Goal: Task Accomplishment & Management: Manage account settings

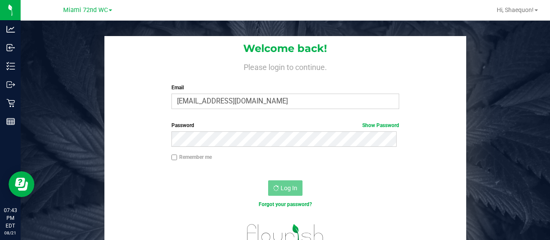
click at [444, 224] on div at bounding box center [284, 237] width 361 height 38
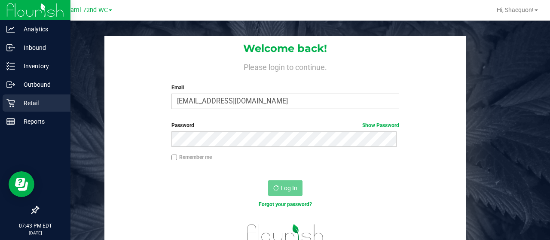
click at [10, 105] on icon at bounding box center [10, 103] width 9 height 9
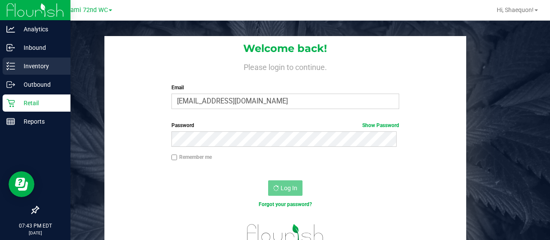
click at [39, 70] on p "Inventory" at bounding box center [41, 66] width 52 height 10
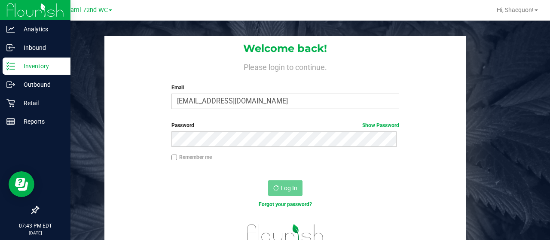
click at [47, 66] on p "Inventory" at bounding box center [41, 66] width 52 height 10
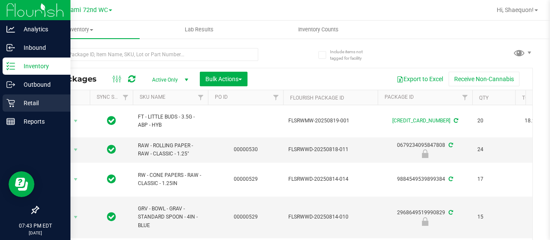
click at [16, 106] on p "Retail" at bounding box center [41, 103] width 52 height 10
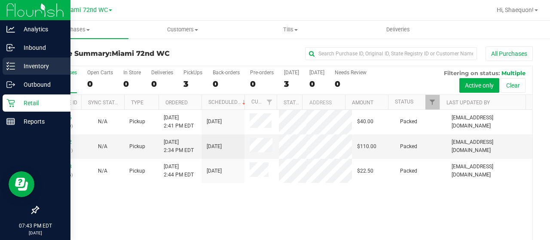
click at [31, 66] on p "Inventory" at bounding box center [41, 66] width 52 height 10
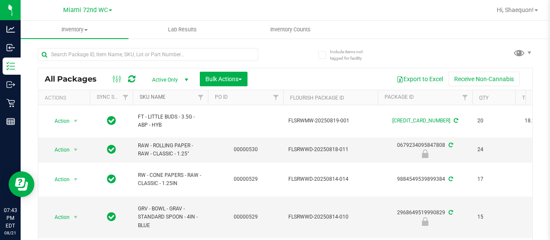
click at [153, 98] on link "SKU Name" at bounding box center [153, 97] width 26 height 6
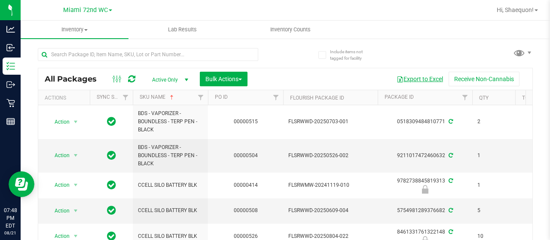
click at [419, 78] on button "Export to Excel" at bounding box center [420, 79] width 58 height 15
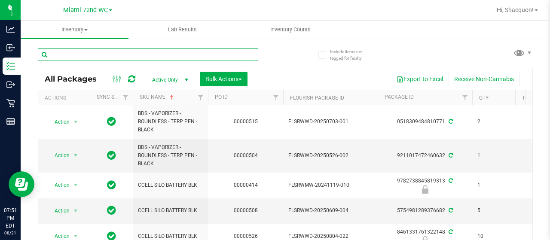
click at [103, 58] on input "text" at bounding box center [148, 54] width 220 height 13
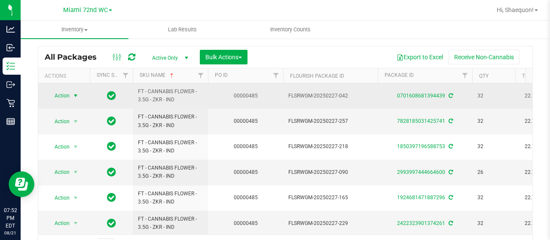
type input "zkr"
click at [75, 95] on span "select" at bounding box center [75, 95] width 7 height 7
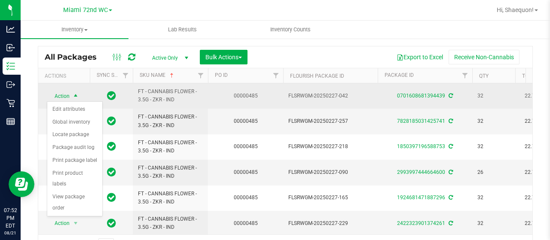
click at [77, 94] on span "select" at bounding box center [75, 96] width 7 height 7
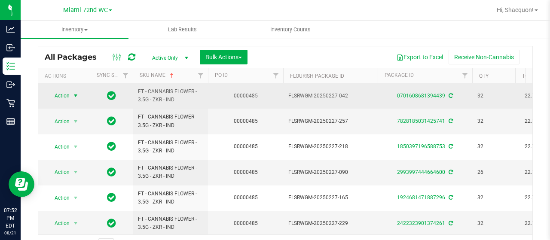
click at [76, 95] on span "select" at bounding box center [75, 95] width 7 height 7
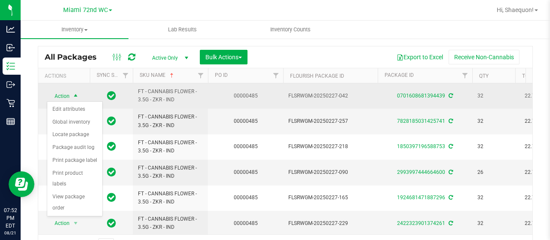
click at [76, 95] on span "select" at bounding box center [75, 96] width 7 height 7
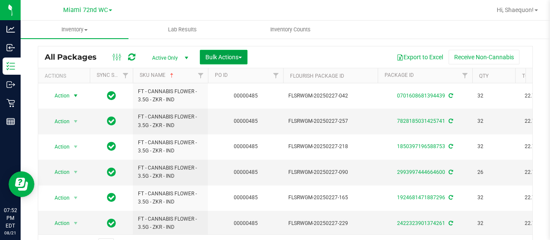
click at [243, 60] on button "Bulk Actions" at bounding box center [224, 57] width 48 height 15
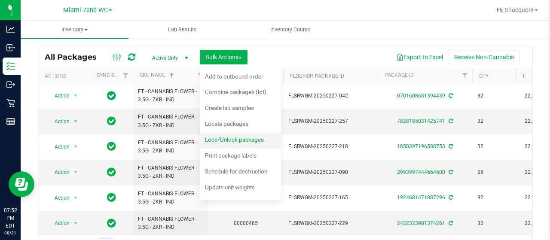
click at [248, 140] on span "Lock/Unlock packages" at bounding box center [234, 139] width 59 height 7
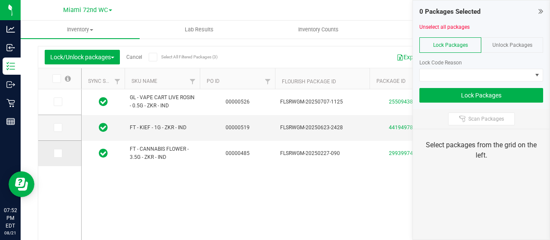
click at [58, 156] on span at bounding box center [58, 153] width 9 height 9
click at [0, 0] on input "checkbox" at bounding box center [0, 0] width 0 height 0
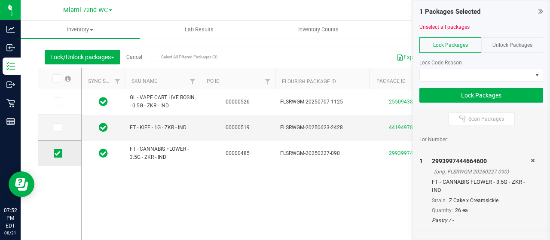
click at [57, 153] on icon at bounding box center [58, 153] width 6 height 0
click at [0, 0] on input "checkbox" at bounding box center [0, 0] width 0 height 0
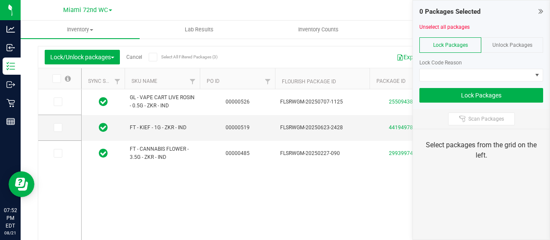
click at [540, 8] on icon at bounding box center [541, 11] width 5 height 9
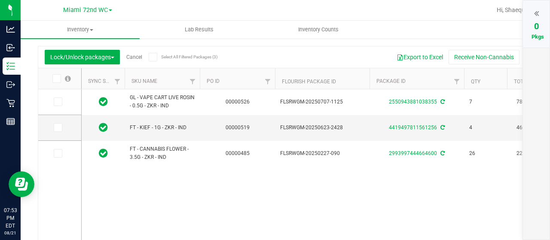
click at [135, 56] on link "Cancel" at bounding box center [134, 57] width 16 height 6
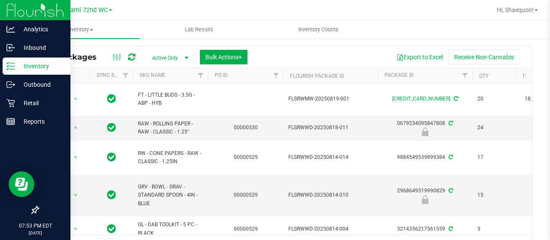
click at [10, 67] on icon at bounding box center [10, 66] width 9 height 9
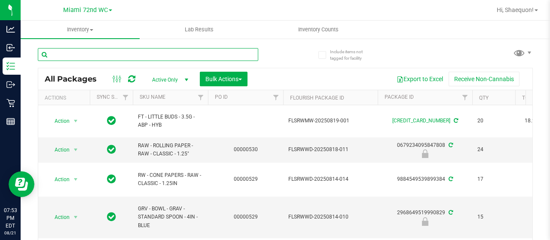
click at [162, 57] on input "text" at bounding box center [148, 54] width 220 height 13
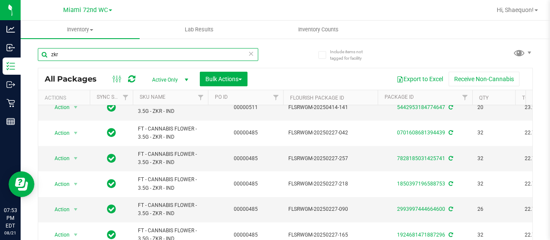
scroll to position [85, 0]
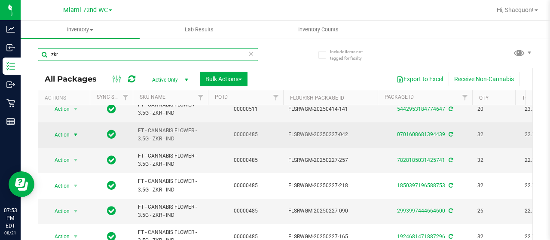
type input "zkr"
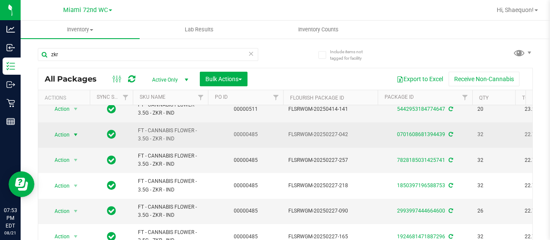
click at [76, 134] on span "select" at bounding box center [75, 135] width 7 height 7
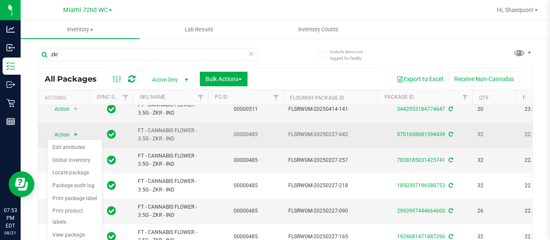
click at [75, 132] on span "select" at bounding box center [75, 135] width 7 height 7
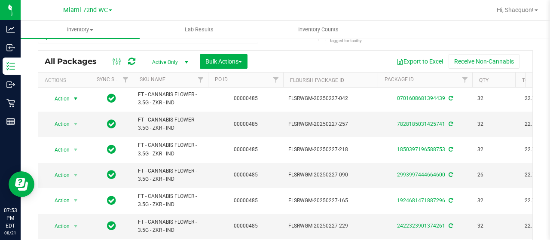
scroll to position [0, 0]
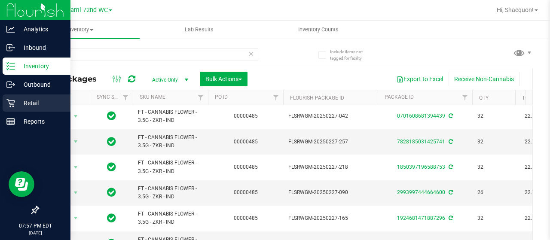
click at [17, 104] on p "Retail" at bounding box center [41, 103] width 52 height 10
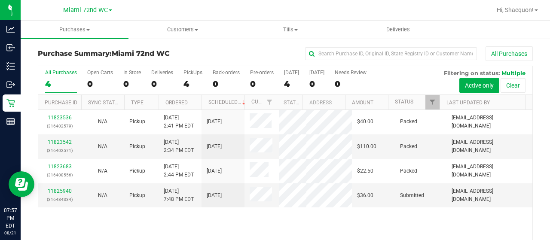
drag, startPoint x: 547, startPoint y: 127, endPoint x: 544, endPoint y: 27, distance: 99.8
click at [544, 27] on ul "Purchases Summary of purchases Fulfillment All purchases Customers All customer…" at bounding box center [296, 30] width 550 height 18
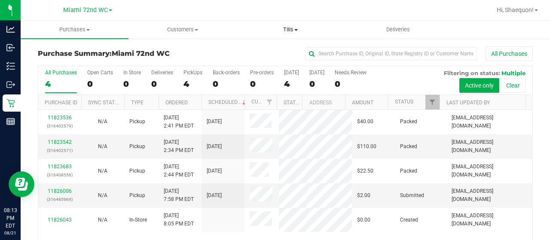
click at [297, 31] on span "Tills" at bounding box center [290, 30] width 107 height 8
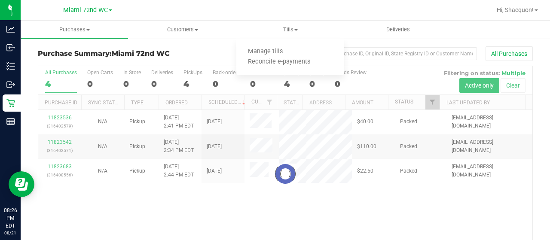
click at [281, 211] on div "Loading... All Purchases 4 Open Carts 0 In Store 0 Deliveries 0 PickUps 4 Back-…" at bounding box center [285, 174] width 495 height 217
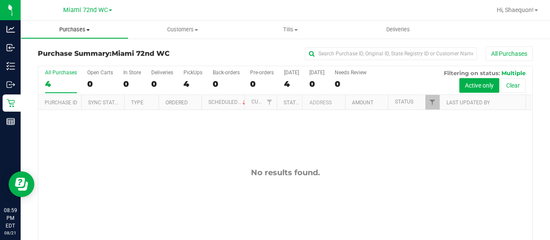
click at [88, 31] on span "Purchases" at bounding box center [74, 30] width 107 height 8
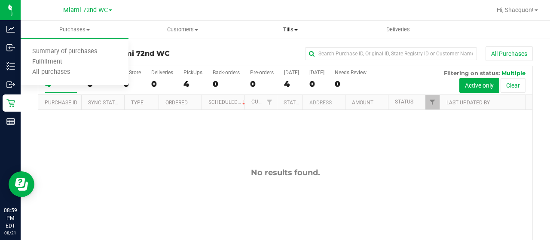
click at [297, 29] on span "Tills" at bounding box center [290, 30] width 107 height 8
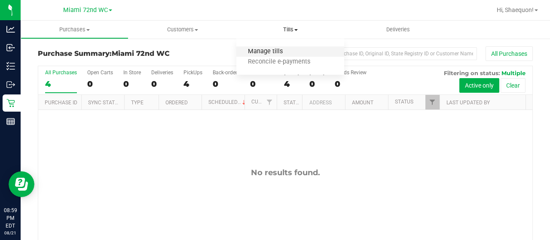
click at [278, 52] on span "Manage tills" at bounding box center [265, 51] width 58 height 7
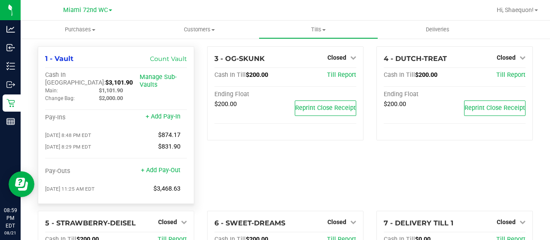
drag, startPoint x: 114, startPoint y: 75, endPoint x: 87, endPoint y: 76, distance: 27.5
click at [87, 76] on div "Cash In Vault: $3,101.90" at bounding box center [92, 78] width 95 height 15
copy span "3,101.90"
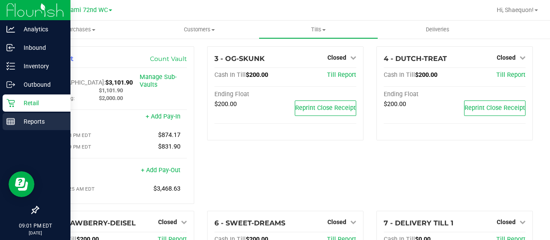
click at [6, 117] on icon at bounding box center [10, 121] width 9 height 9
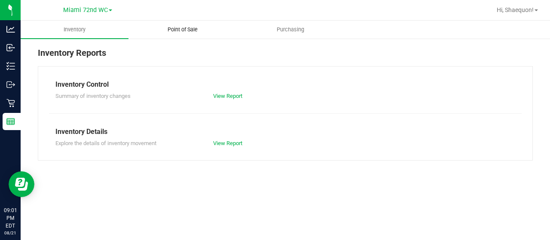
click at [194, 29] on span "Point of Sale" at bounding box center [182, 30] width 53 height 8
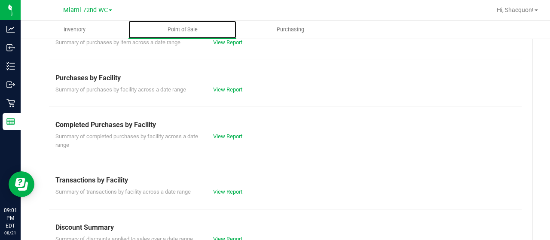
scroll to position [149, 0]
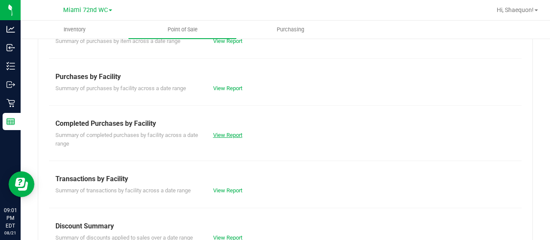
click at [232, 134] on link "View Report" at bounding box center [227, 135] width 29 height 6
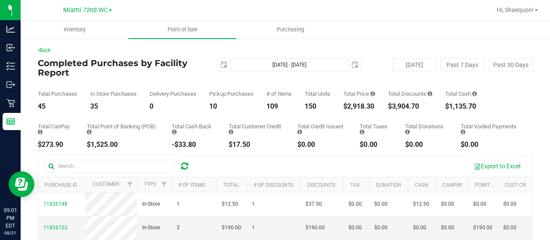
drag, startPoint x: 425, startPoint y: 107, endPoint x: 396, endPoint y: 107, distance: 29.2
click at [396, 107] on div "$3,904.70" at bounding box center [410, 106] width 44 height 7
copy div "3,904.70"
click at [387, 121] on div "Total CanPay $273.90 Total Point of Banking (POB) $1,525.00 Total Cash Back -$3…" at bounding box center [285, 129] width 495 height 38
click at [46, 49] on link "Back" at bounding box center [44, 50] width 13 height 6
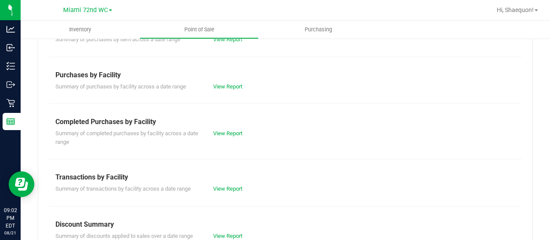
scroll to position [154, 0]
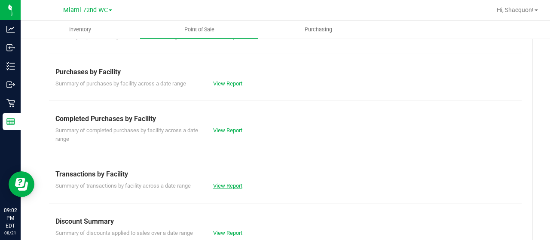
click at [226, 187] on link "View Report" at bounding box center [227, 186] width 29 height 6
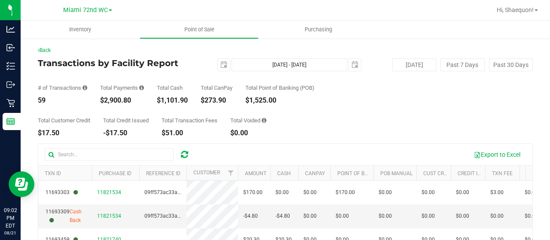
drag, startPoint x: 133, startPoint y: 100, endPoint x: 106, endPoint y: 99, distance: 27.1
click at [106, 99] on div "$2,900.80" at bounding box center [122, 100] width 44 height 7
copy div "2,900.80"
click at [358, 117] on div "Total Customer Credit $17.50 Total Credit Issued -$17.50 Total Transaction Fees…" at bounding box center [285, 120] width 495 height 33
click at [221, 65] on span "select" at bounding box center [223, 64] width 7 height 7
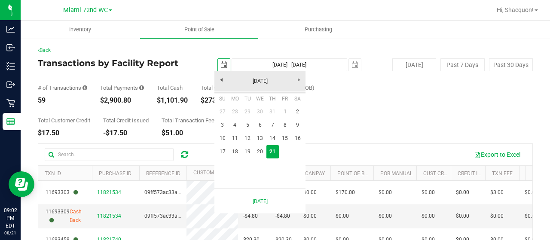
scroll to position [0, 21]
click at [234, 148] on link "18" at bounding box center [235, 151] width 12 height 13
type input "[DATE]"
type input "[DATE] - [DATE]"
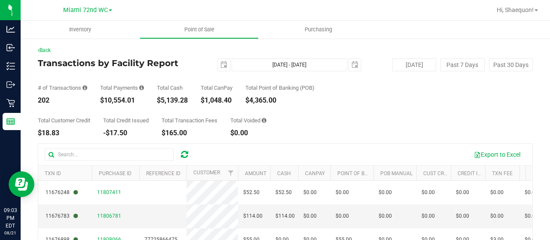
drag, startPoint x: 138, startPoint y: 98, endPoint x: 105, endPoint y: 102, distance: 32.9
click at [105, 102] on div "$10,554.01" at bounding box center [122, 100] width 44 height 7
copy div "10,554.01"
click at [352, 63] on span "select" at bounding box center [355, 64] width 7 height 7
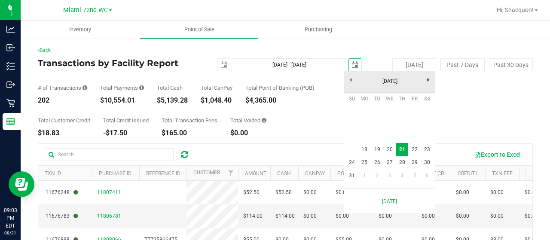
scroll to position [0, 21]
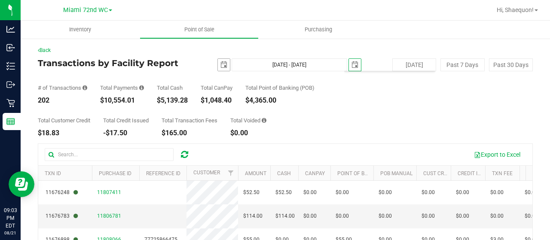
click at [221, 65] on span "select" at bounding box center [223, 64] width 7 height 7
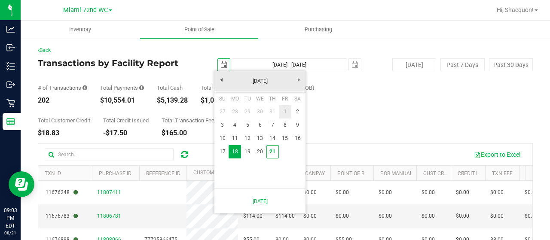
click at [283, 111] on link "1" at bounding box center [285, 111] width 12 height 13
type input "[DATE]"
type input "[DATE] - [DATE]"
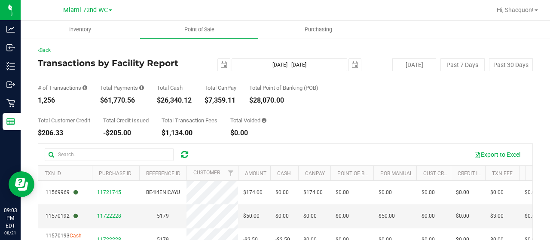
drag, startPoint x: 136, startPoint y: 98, endPoint x: 106, endPoint y: 101, distance: 30.2
click at [106, 101] on div "$61,770.56" at bounding box center [122, 100] width 44 height 7
copy div "61,770.56"
click at [309, 122] on div "Total Customer Credit $206.33 Total Credit Issued -$205.00 Total Transaction Fe…" at bounding box center [285, 120] width 495 height 33
click at [383, 117] on div "Total Customer Credit $206.33 Total Credit Issued -$205.00 Total Transaction Fe…" at bounding box center [285, 120] width 495 height 33
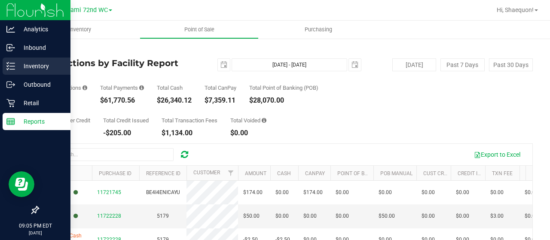
click at [44, 66] on p "Inventory" at bounding box center [41, 66] width 52 height 10
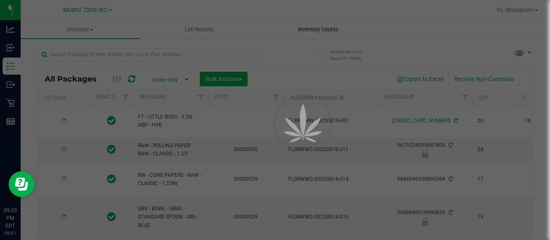
click at [311, 30] on div at bounding box center [275, 120] width 550 height 240
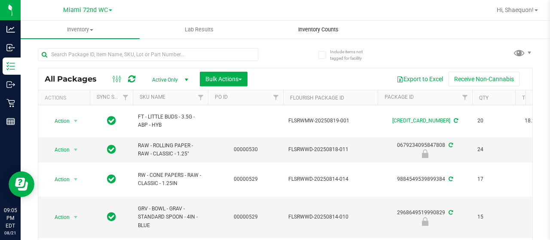
click at [327, 28] on span "Inventory Counts" at bounding box center [319, 30] width 64 height 8
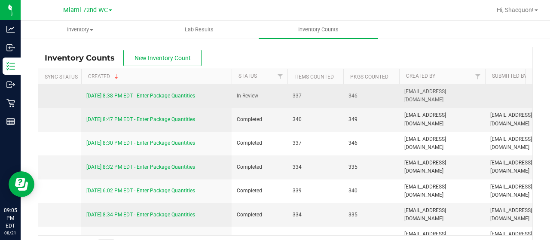
click at [182, 94] on link "[DATE] 8:38 PM EDT - Enter Package Quantities" at bounding box center [140, 96] width 109 height 6
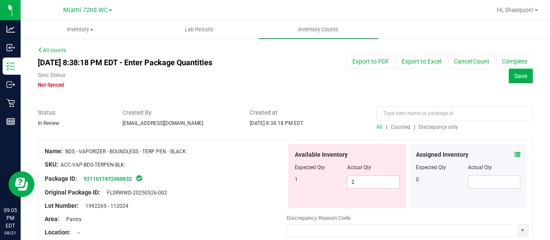
click at [428, 129] on span "Discrepancy only" at bounding box center [439, 127] width 40 height 6
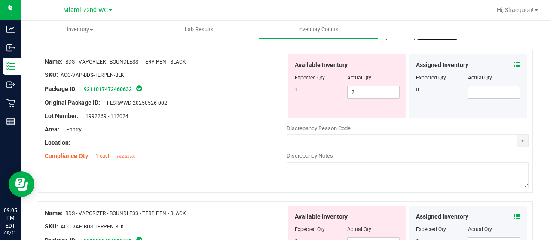
scroll to position [120, 0]
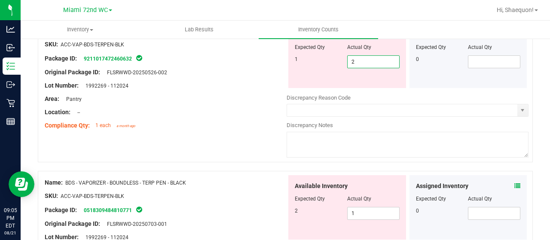
click at [379, 64] on span "2 2" at bounding box center [373, 61] width 52 height 13
type input "1"
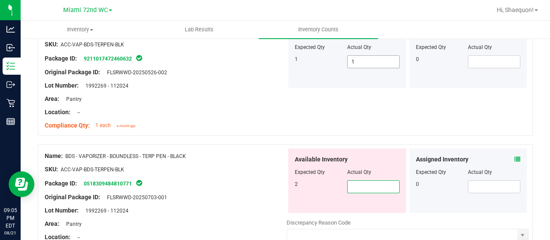
type input "2"
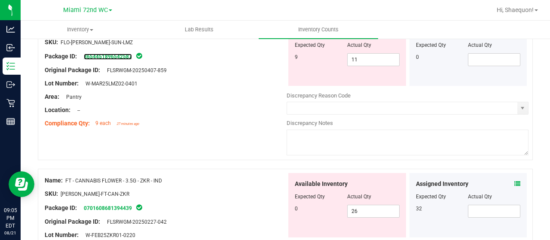
scroll to position [346, 0]
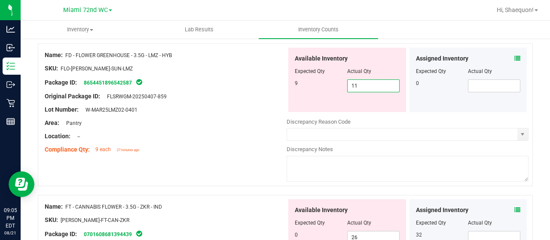
click at [360, 84] on span "11 11" at bounding box center [373, 86] width 52 height 13
type input "1"
type input "9"
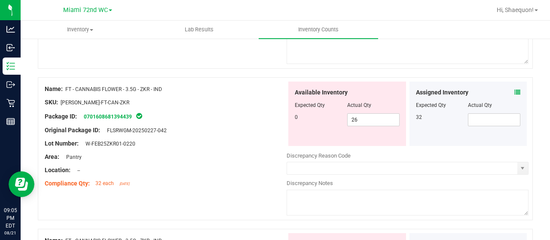
scroll to position [487, 0]
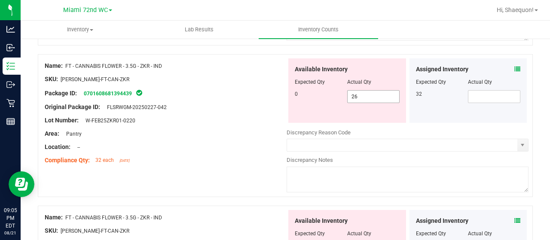
type input "9"
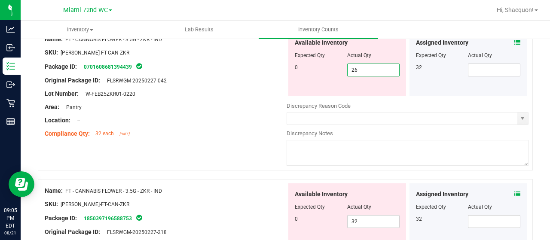
click at [373, 99] on div "Available Inventory Expected Qty Actual Qty 0 26 26" at bounding box center [408, 100] width 242 height 136
type input "2"
type input "0"
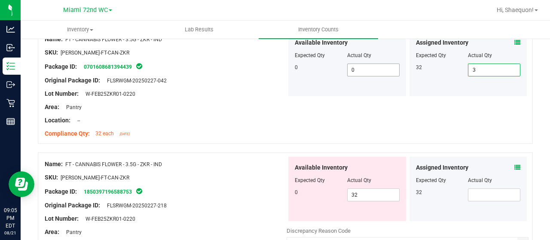
type input "32"
click at [361, 193] on span "32 32" at bounding box center [373, 195] width 52 height 13
type input "3"
type input "0"
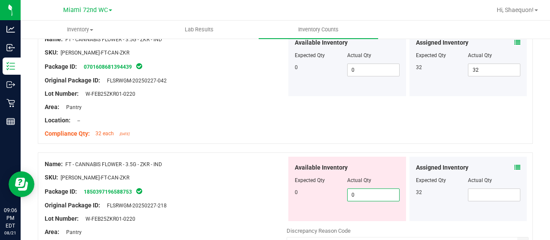
type input "0"
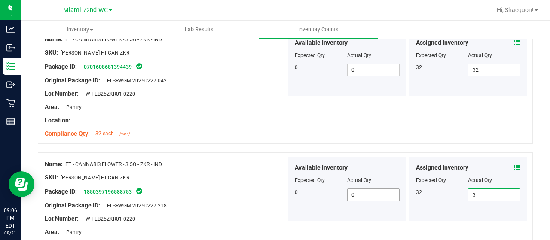
type input "32"
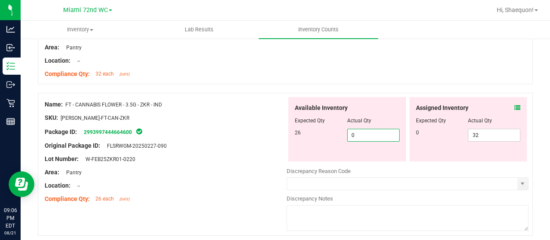
click at [358, 132] on span "0 0" at bounding box center [373, 135] width 52 height 13
type input "26"
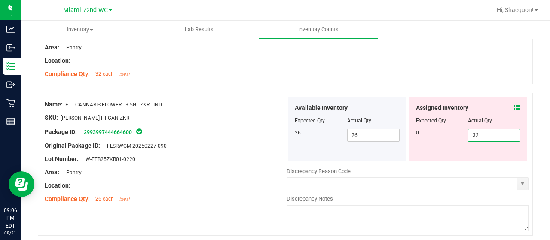
click at [475, 129] on span "32 32" at bounding box center [494, 135] width 52 height 13
type input "3"
type input "0"
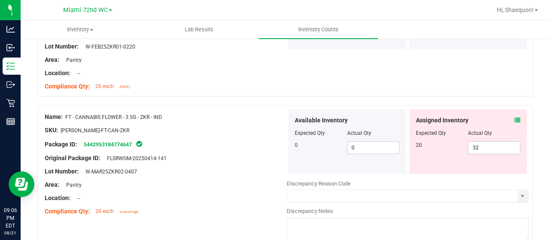
scroll to position [800, 0]
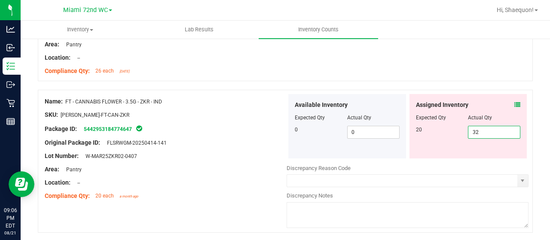
click at [481, 135] on span "32 32" at bounding box center [494, 132] width 52 height 13
click at [481, 135] on input "32" at bounding box center [494, 132] width 52 height 12
type input "20"
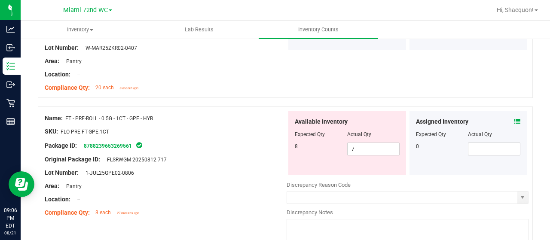
scroll to position [943, 0]
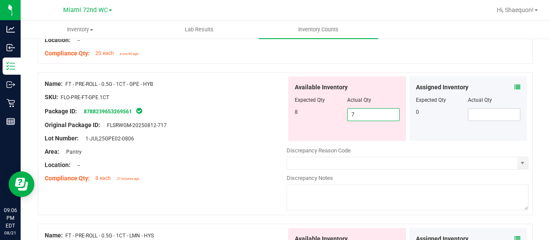
click at [374, 111] on span "7 7" at bounding box center [373, 114] width 52 height 13
type input "8"
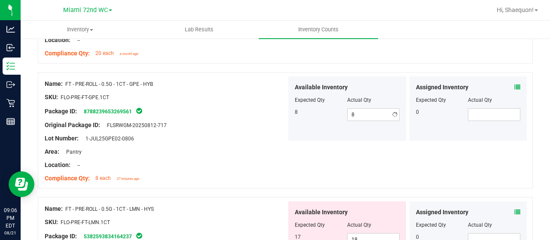
click at [541, 105] on div "All counts [DATE] 8:38:18 PM EDT - Enter Package Quantities Sync Status Not Syn…" at bounding box center [285, 192] width 529 height 2194
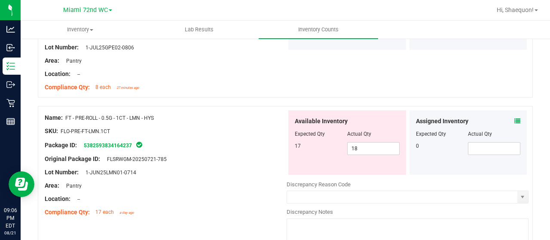
scroll to position [1065, 0]
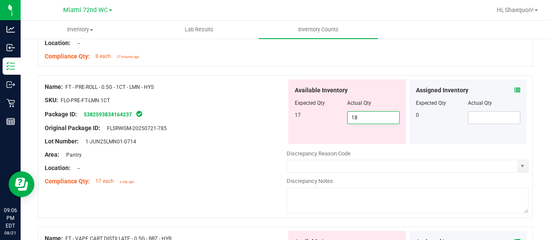
click at [363, 112] on span "18 18" at bounding box center [373, 117] width 52 height 13
type input "17"
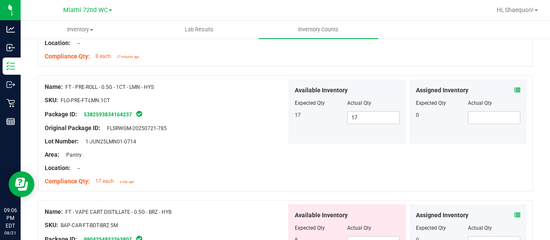
click at [540, 98] on div "All counts [DATE] 8:38:18 PM EDT - Enter Package Quantities Sync Status Not Syn…" at bounding box center [285, 56] width 529 height 2167
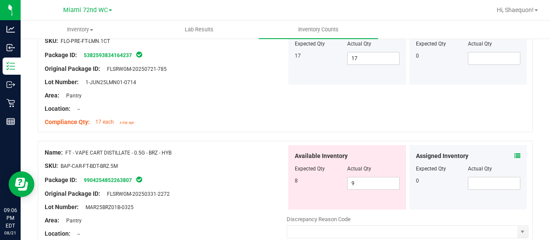
scroll to position [1173, 0]
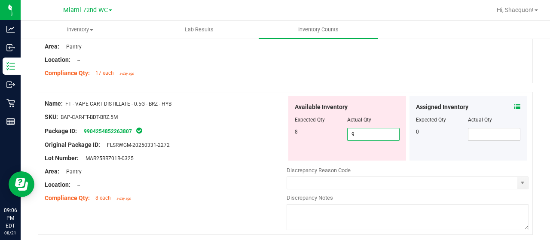
click at [362, 130] on span "9 9" at bounding box center [373, 134] width 52 height 13
type input "8"
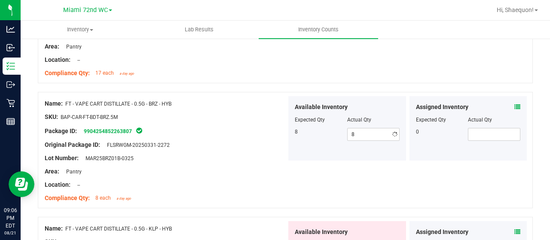
click at [265, 131] on div "Package ID: 9904254852263807" at bounding box center [166, 131] width 242 height 10
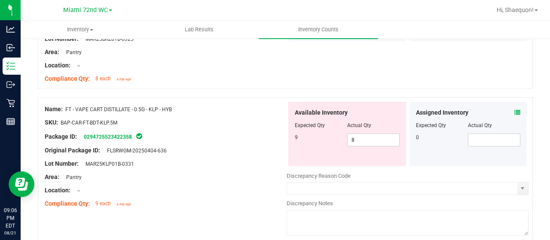
scroll to position [1308, 0]
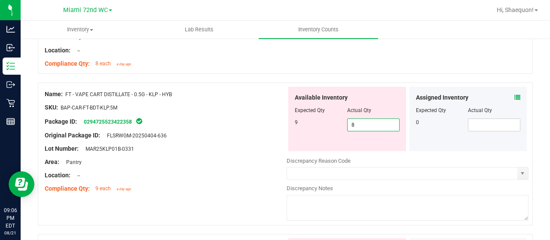
click at [362, 124] on span "8 8" at bounding box center [373, 125] width 52 height 13
type input "9"
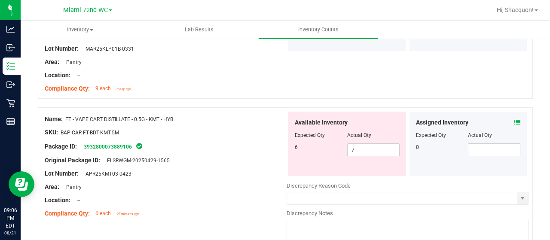
scroll to position [1435, 0]
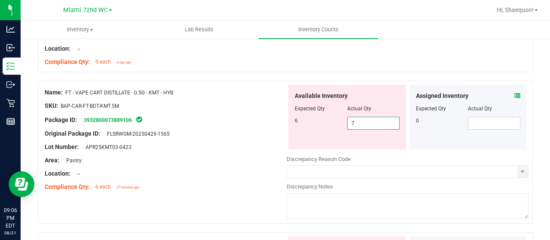
click at [359, 120] on span "7 7" at bounding box center [373, 123] width 52 height 13
type input "6"
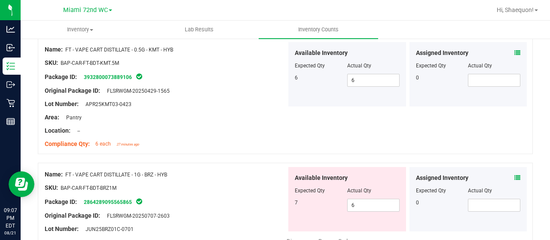
scroll to position [1492, 0]
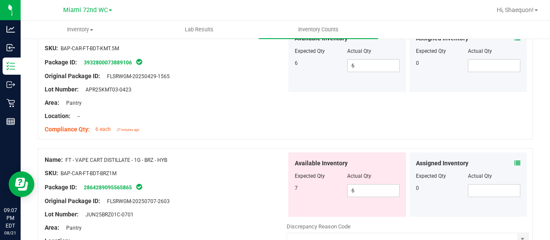
click at [371, 196] on div "Available Inventory Expected Qty Actual Qty 7 6 6" at bounding box center [347, 185] width 118 height 64
click at [364, 189] on span "6 6" at bounding box center [373, 190] width 52 height 13
type input "7"
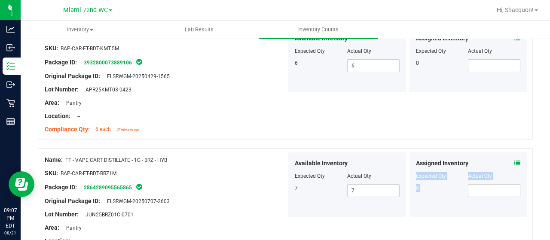
drag, startPoint x: 542, startPoint y: 158, endPoint x: 548, endPoint y: 184, distance: 26.6
click at [548, 184] on div "Inventory All packages All inventory Waste log Create inventory Lab Results Inv…" at bounding box center [285, 131] width 529 height 220
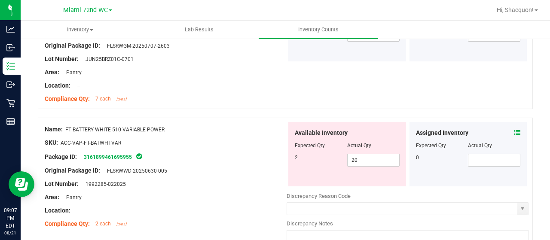
scroll to position [1639, 0]
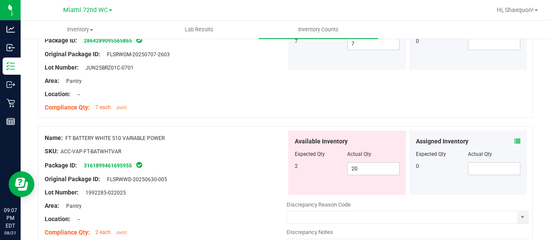
click at [376, 166] on span "20 20" at bounding box center [373, 168] width 52 height 13
type input "2"
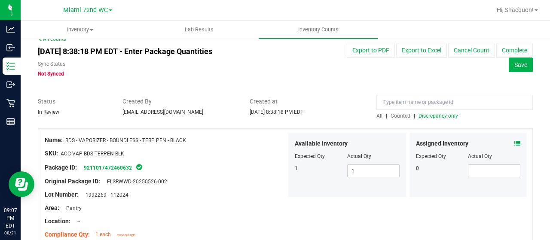
scroll to position [0, 0]
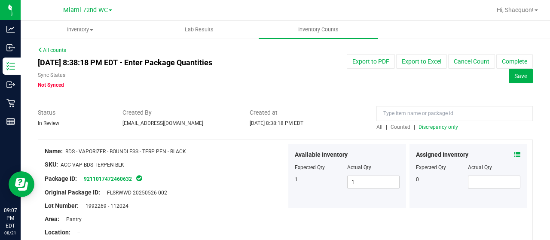
type input "2"
click at [434, 126] on span "Discrepancy only" at bounding box center [439, 127] width 40 height 6
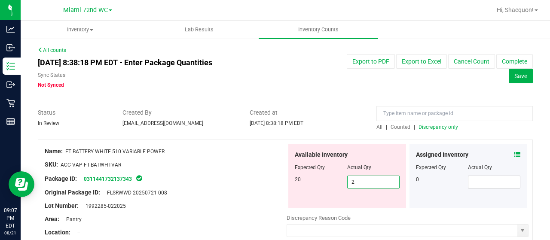
click at [356, 181] on span "2 2" at bounding box center [373, 182] width 52 height 13
type input "20"
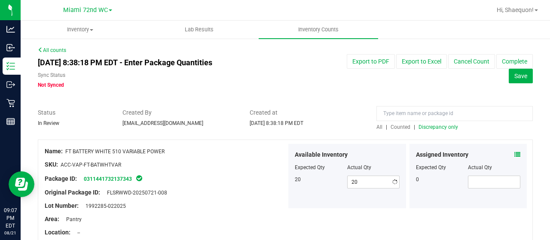
click at [542, 142] on div "All counts [DATE] 8:38:18 PM EDT - Enter Package Quantities Sync Status Not Syn…" at bounding box center [285, 166] width 529 height 256
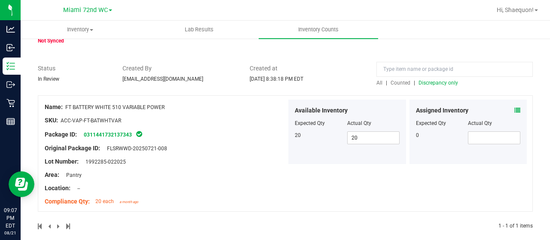
scroll to position [53, 0]
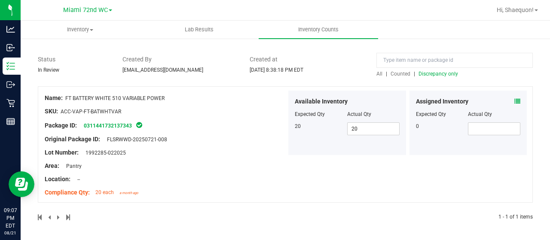
click at [436, 73] on span "Discrepancy only" at bounding box center [439, 74] width 40 height 6
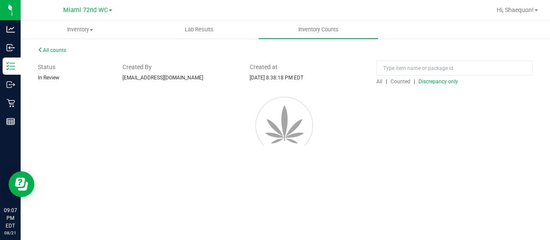
scroll to position [0, 0]
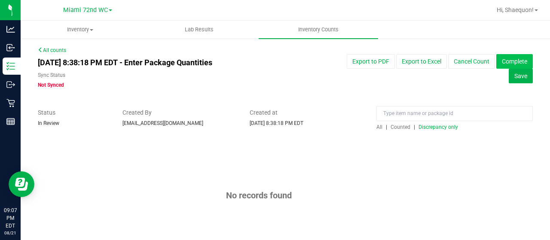
click at [502, 57] on button "Complete" at bounding box center [514, 61] width 37 height 15
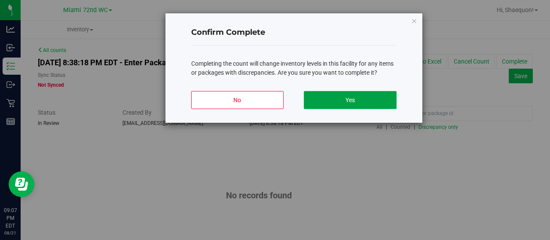
click at [358, 103] on button "Yes" at bounding box center [350, 100] width 92 height 18
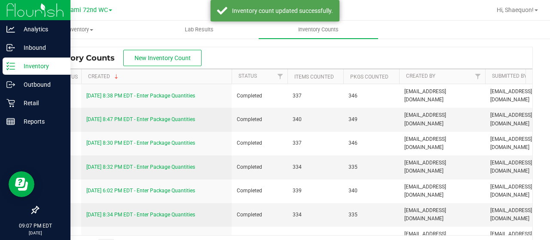
click at [11, 70] on icon at bounding box center [10, 66] width 9 height 9
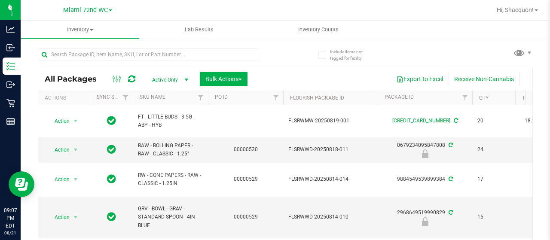
click at [536, 11] on span at bounding box center [536, 10] width 3 height 2
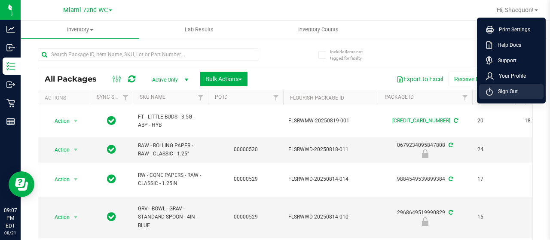
click at [520, 91] on li "Sign Out" at bounding box center [511, 91] width 64 height 15
